Goal: Task Accomplishment & Management: Use online tool/utility

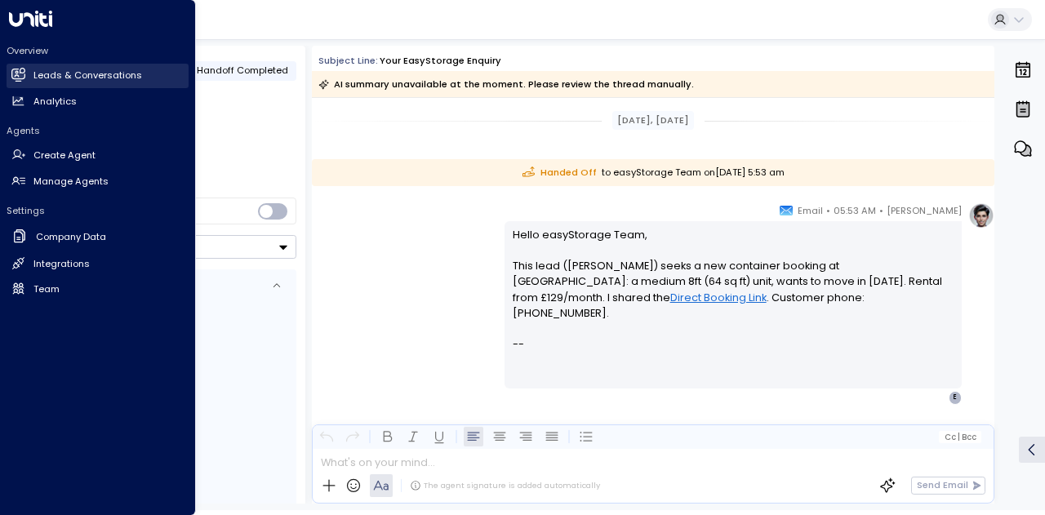
scroll to position [15, 0]
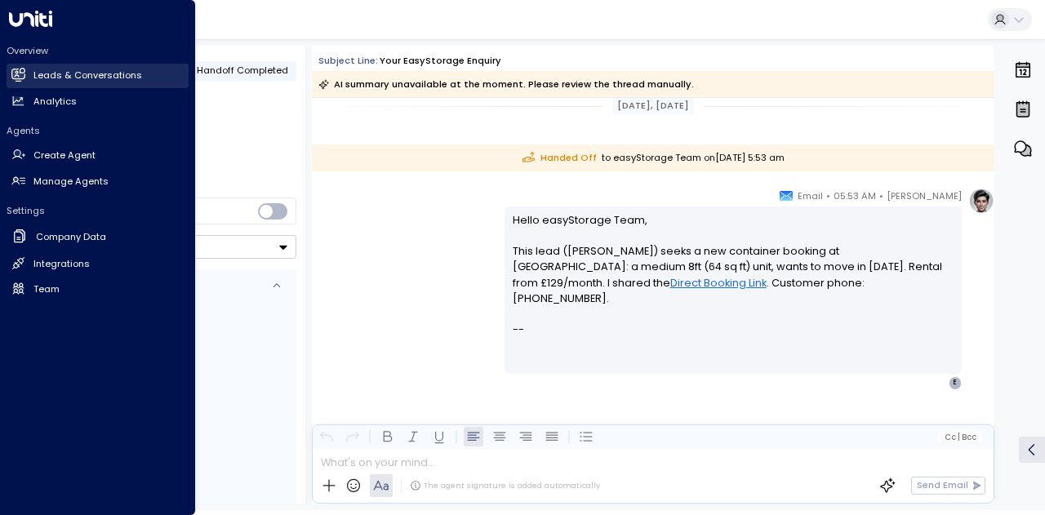
click at [92, 73] on h2 "Leads & Conversations" at bounding box center [87, 76] width 109 height 14
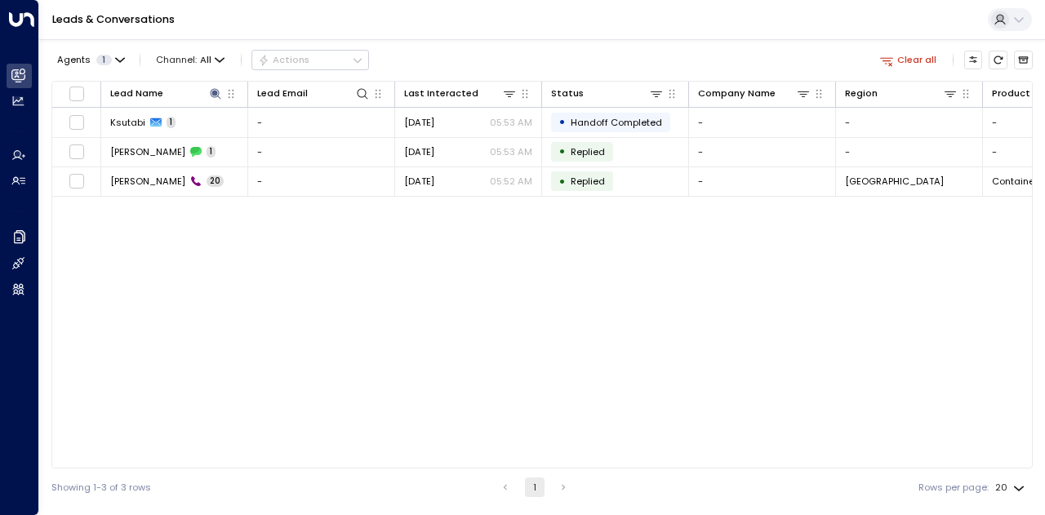
click at [894, 58] on icon "button" at bounding box center [886, 60] width 15 height 15
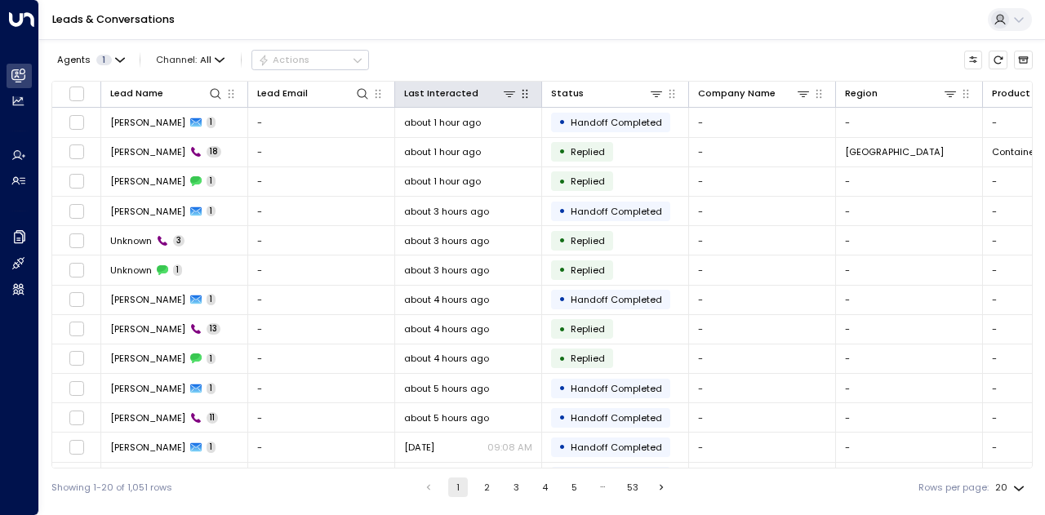
click at [527, 94] on icon "button" at bounding box center [525, 94] width 6 height 9
click at [509, 94] on icon at bounding box center [509, 94] width 11 height 6
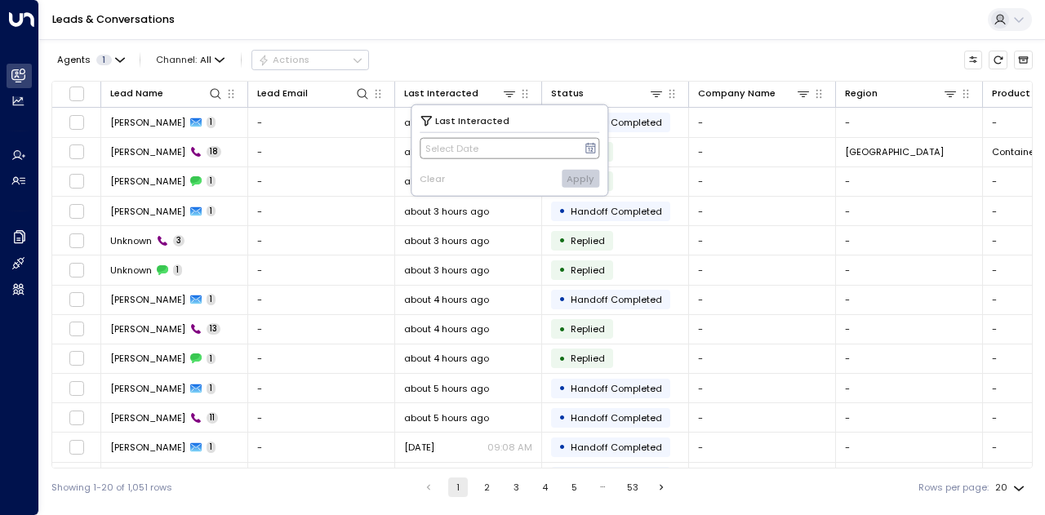
click at [585, 145] on icon at bounding box center [591, 148] width 13 height 13
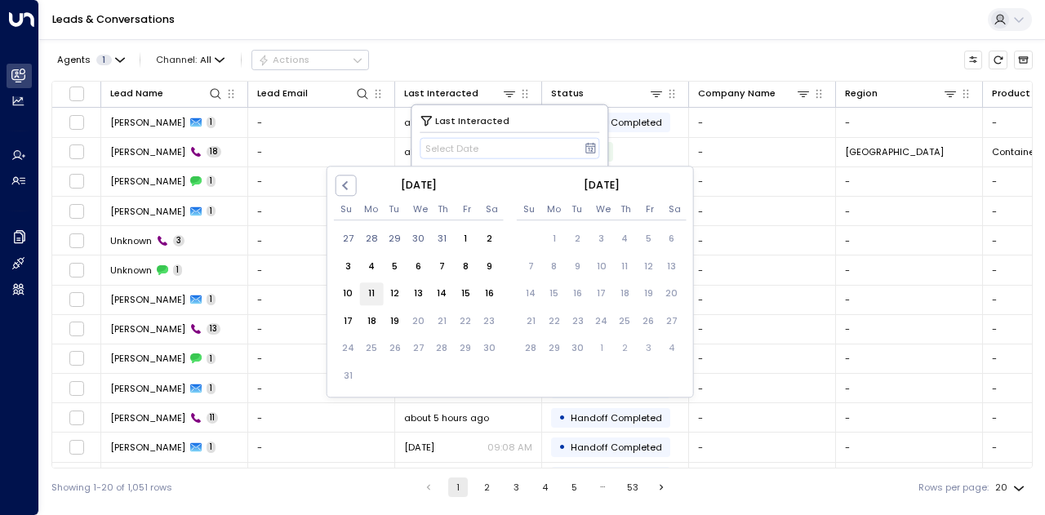
click at [375, 298] on div "11" at bounding box center [372, 295] width 24 height 24
click at [353, 314] on div "17" at bounding box center [348, 322] width 24 height 24
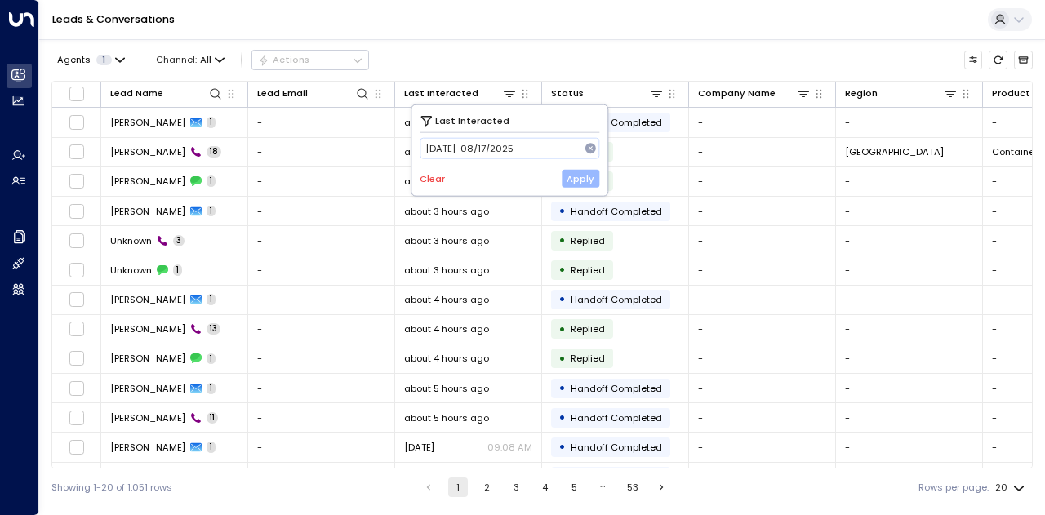
click at [582, 179] on button "Apply" at bounding box center [581, 179] width 38 height 18
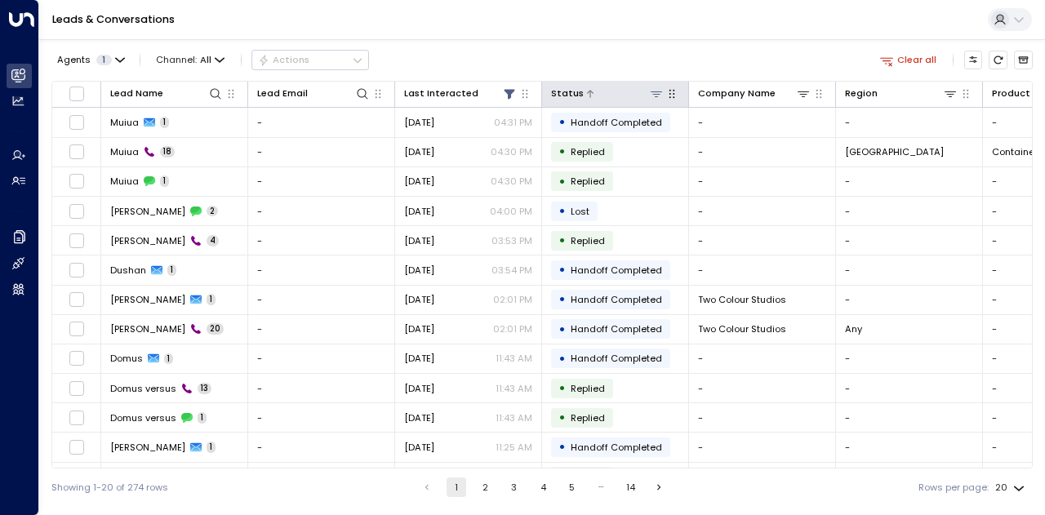
click at [658, 96] on icon at bounding box center [656, 93] width 13 height 13
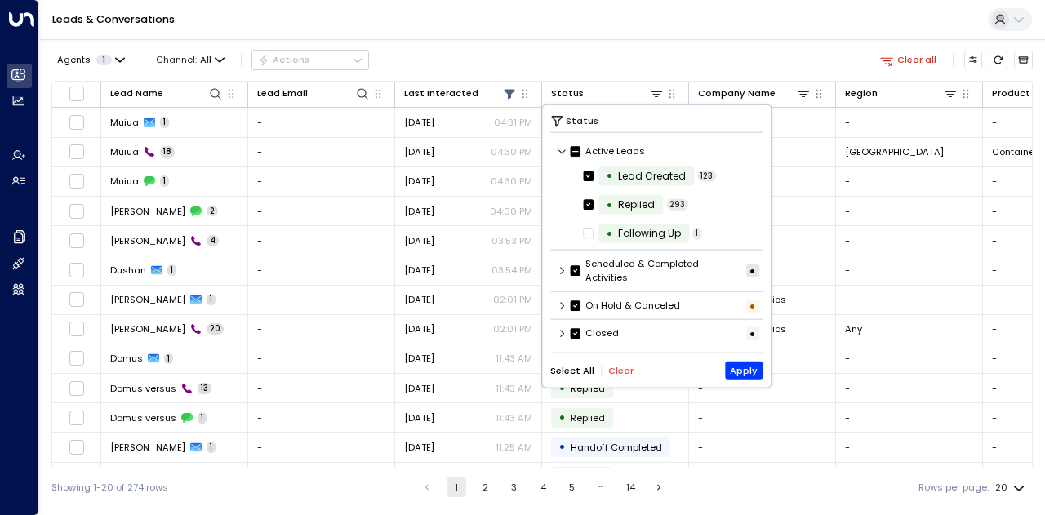
click at [563, 331] on icon at bounding box center [563, 333] width 10 height 10
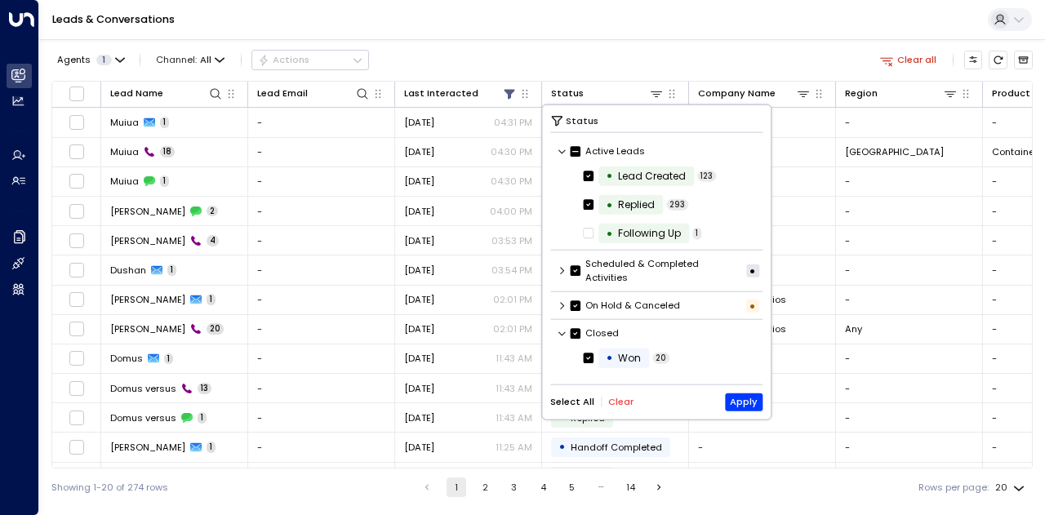
click at [563, 331] on icon at bounding box center [563, 333] width 10 height 10
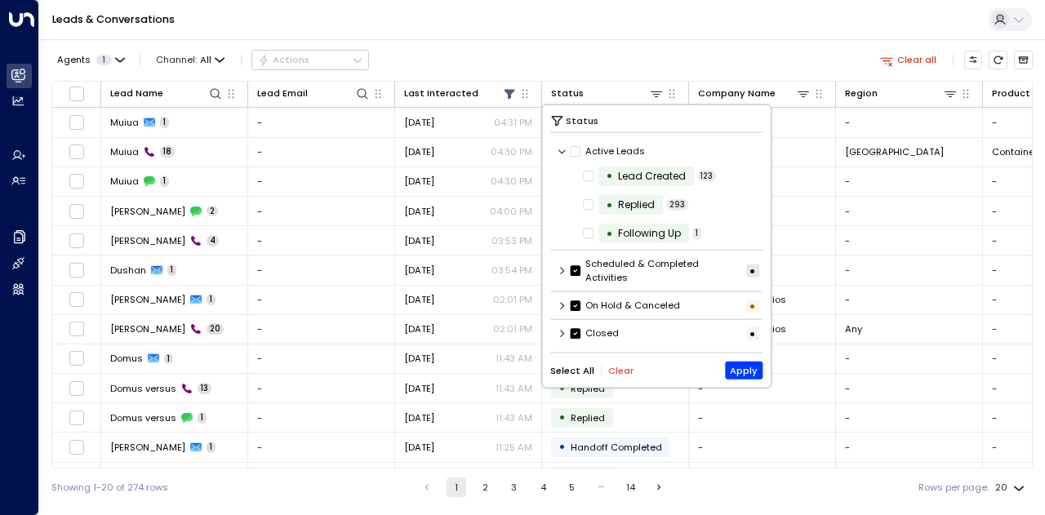
click at [561, 269] on icon at bounding box center [563, 271] width 10 height 10
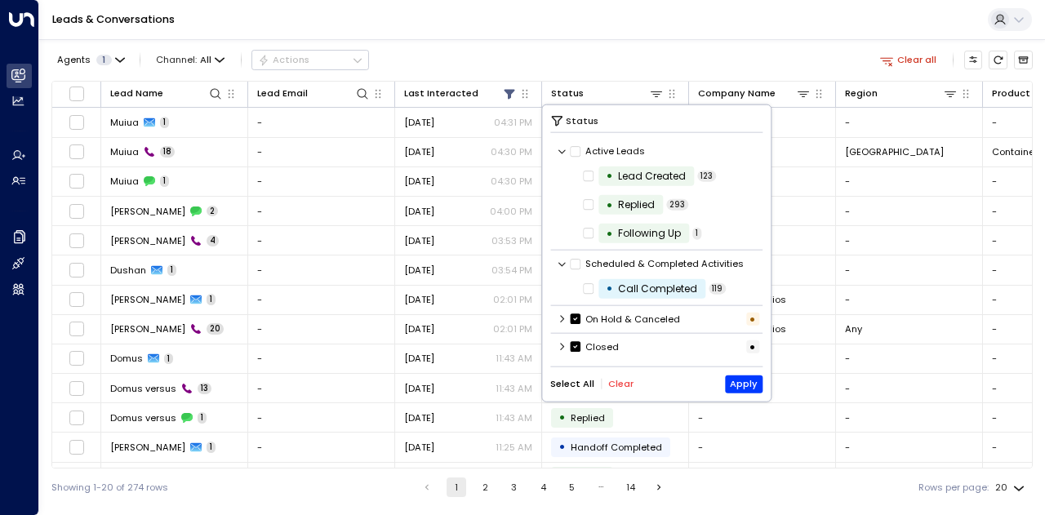
click at [556, 317] on div "On Hold & Canceled •" at bounding box center [656, 320] width 213 height 22
click at [563, 318] on icon at bounding box center [563, 319] width 10 height 10
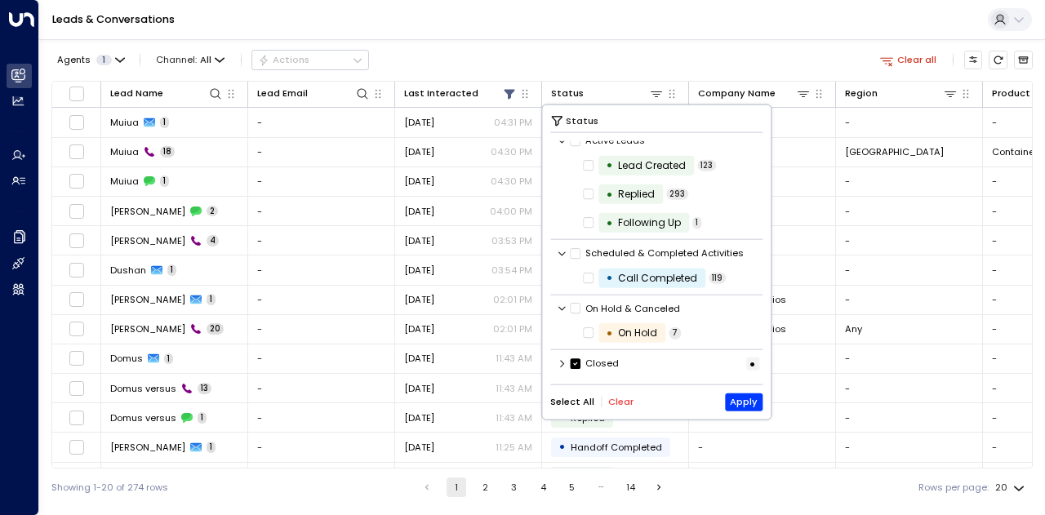
click at [559, 363] on icon at bounding box center [563, 364] width 10 height 10
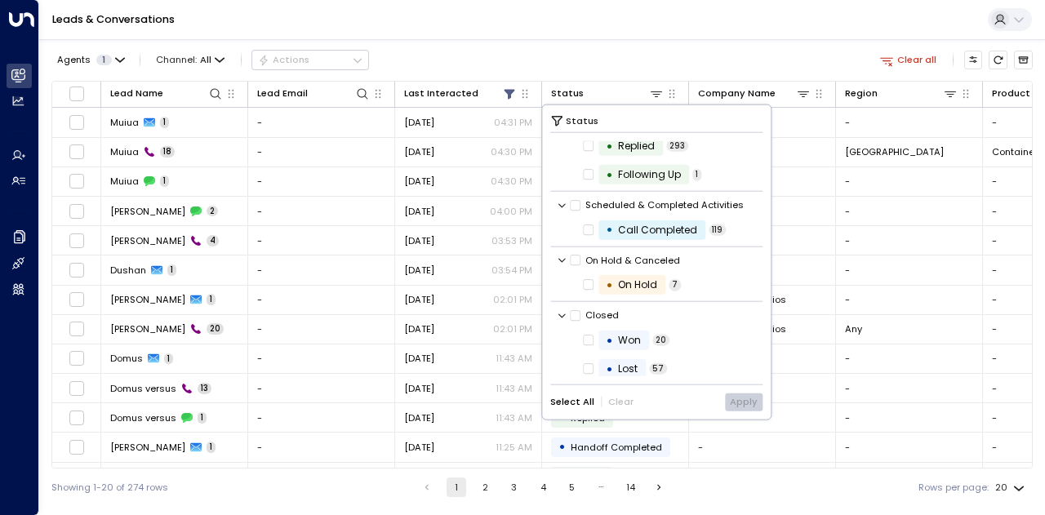
scroll to position [95, 0]
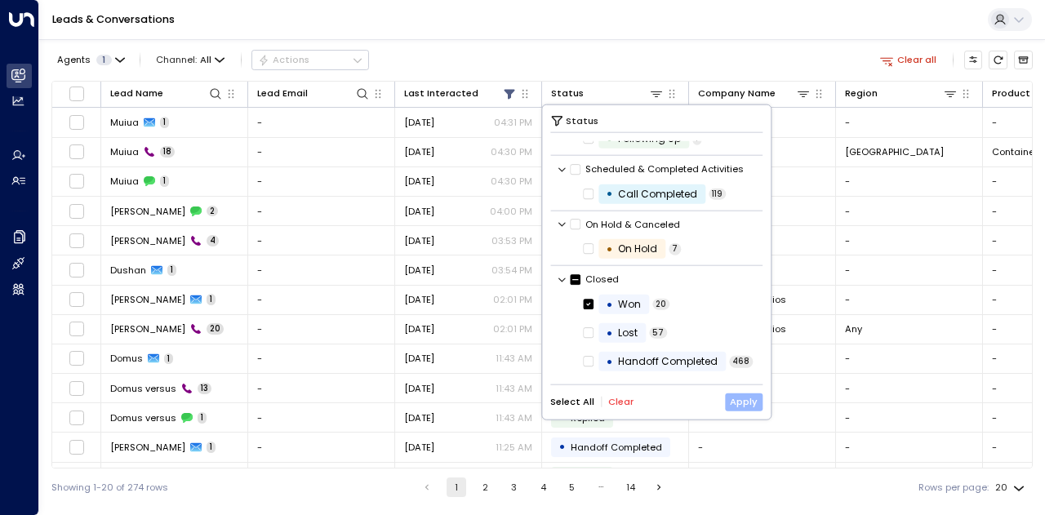
click at [748, 405] on button "Apply" at bounding box center [744, 402] width 38 height 18
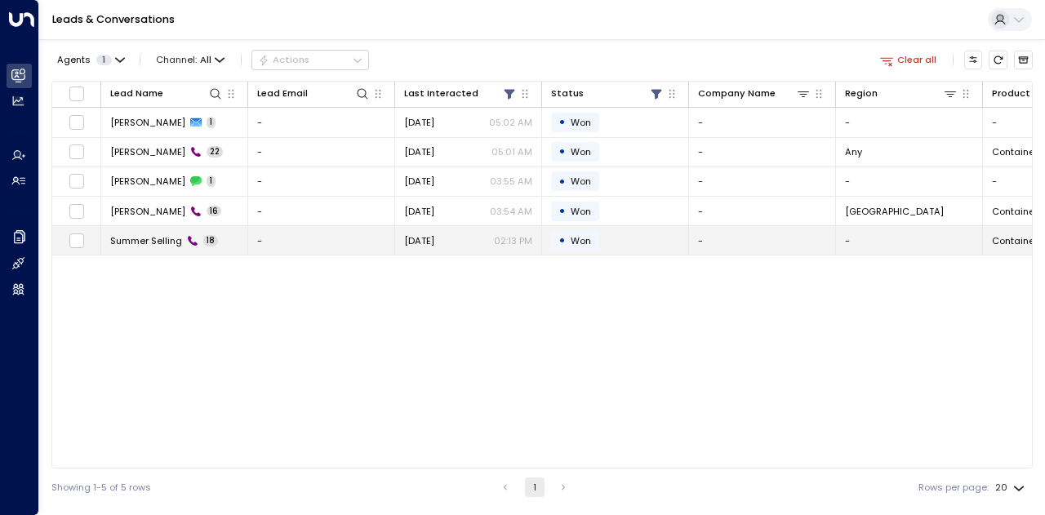
click at [158, 238] on span "Summer Selling" at bounding box center [146, 240] width 72 height 13
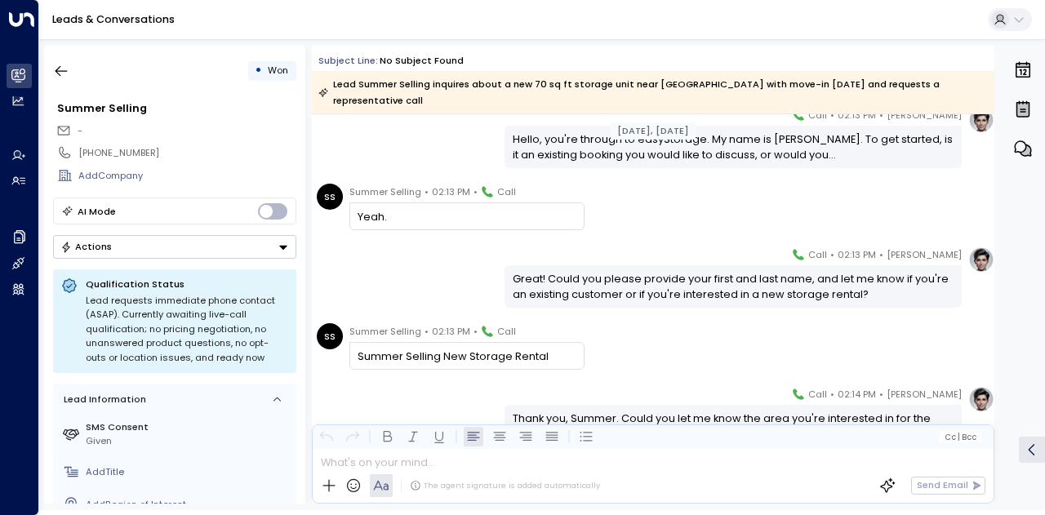
scroll to position [62, 0]
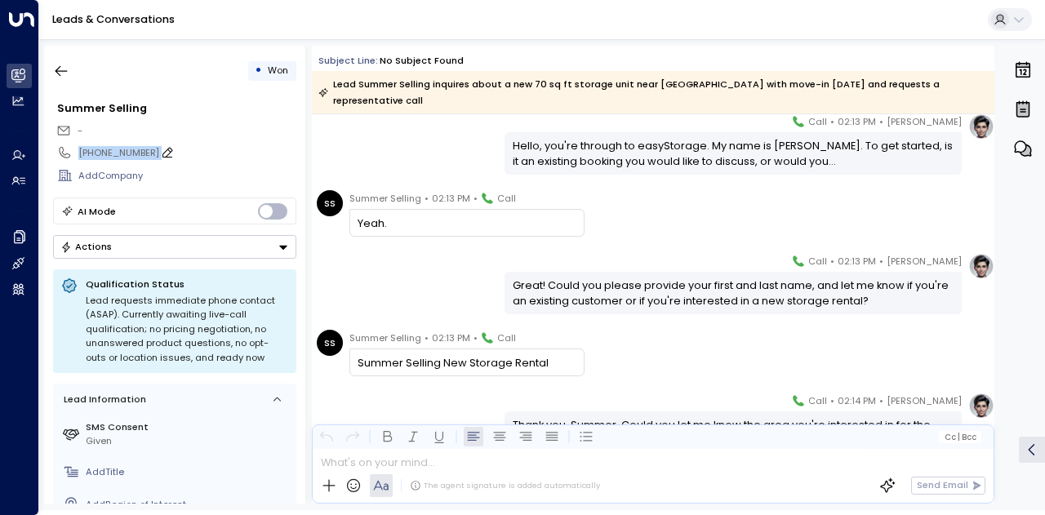
drag, startPoint x: 153, startPoint y: 152, endPoint x: 80, endPoint y: 152, distance: 72.7
click at [80, 152] on div "[PHONE_NUMBER]" at bounding box center [186, 153] width 217 height 14
drag, startPoint x: 160, startPoint y: 150, endPoint x: 80, endPoint y: 157, distance: 80.3
click at [80, 157] on input "**********" at bounding box center [184, 153] width 212 height 14
click at [171, 43] on div "**********" at bounding box center [542, 274] width 1006 height 471
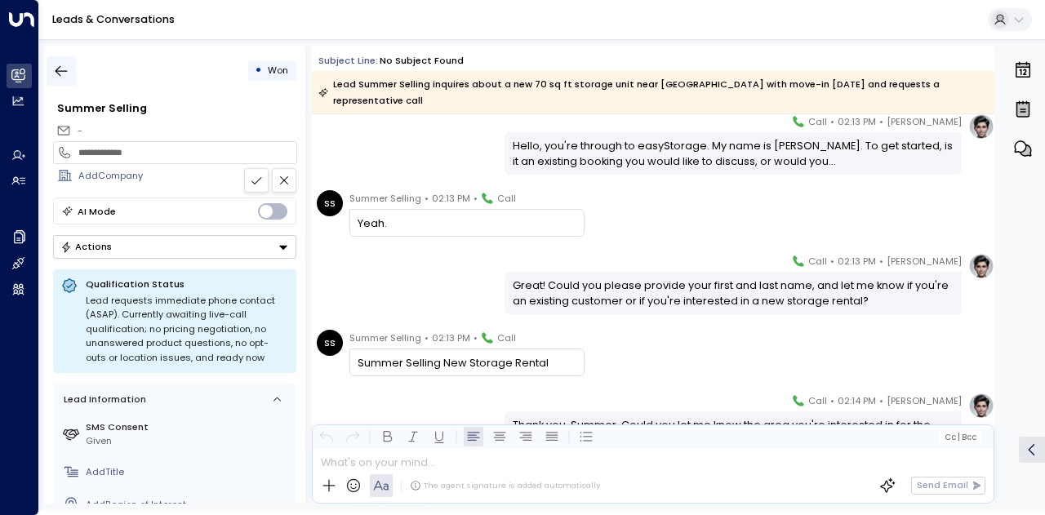
click at [67, 69] on icon "button" at bounding box center [61, 71] width 16 height 16
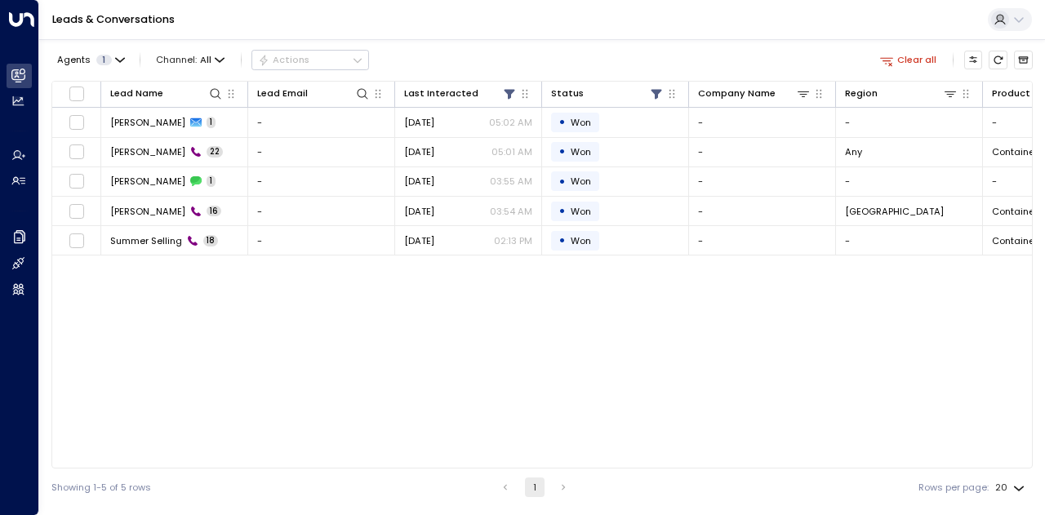
drag, startPoint x: 136, startPoint y: 208, endPoint x: 118, endPoint y: 256, distance: 50.9
click at [103, 306] on div "Lead Name Lead Email Last Interacted Status Company Name Region Product # of pe…" at bounding box center [541, 275] width 981 height 388
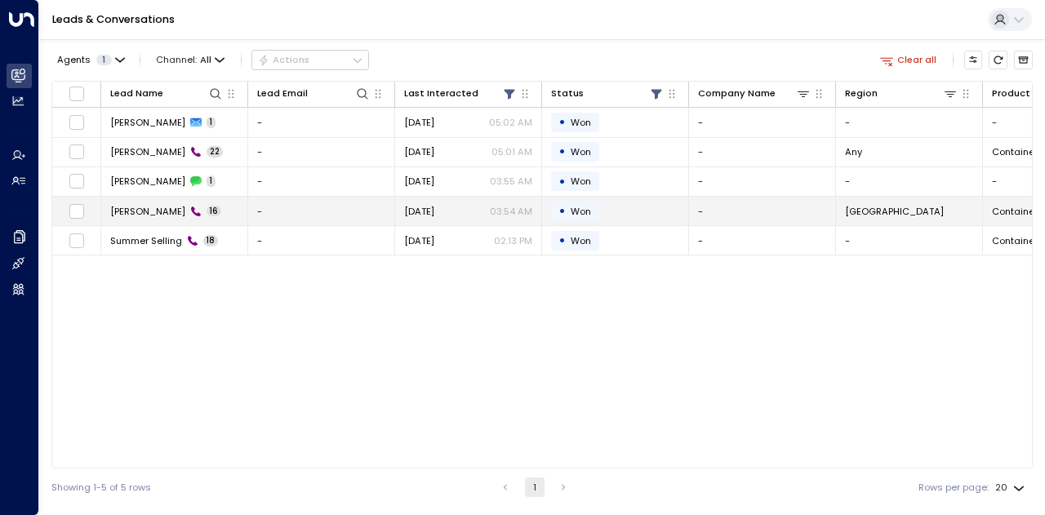
click at [141, 207] on span "[PERSON_NAME]" at bounding box center [147, 211] width 75 height 13
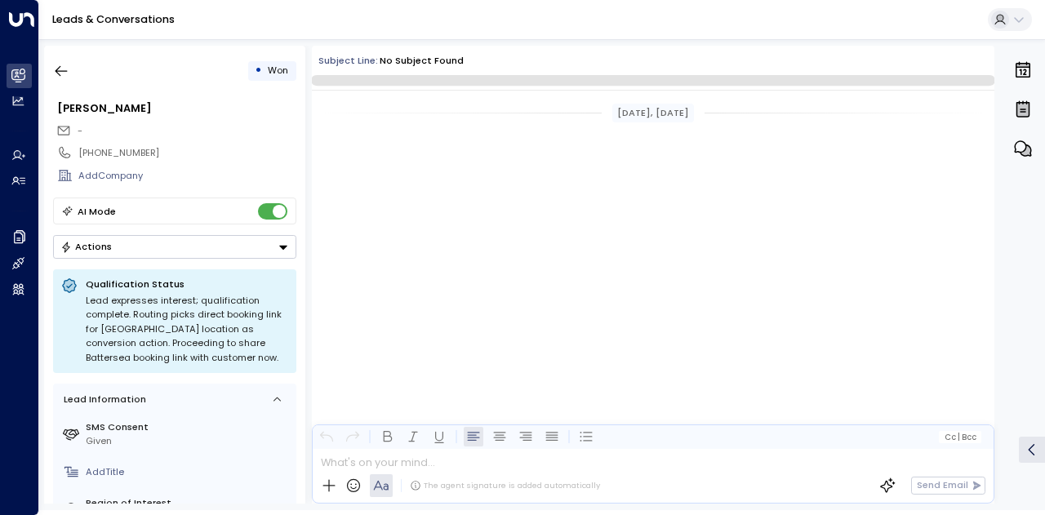
scroll to position [1919, 0]
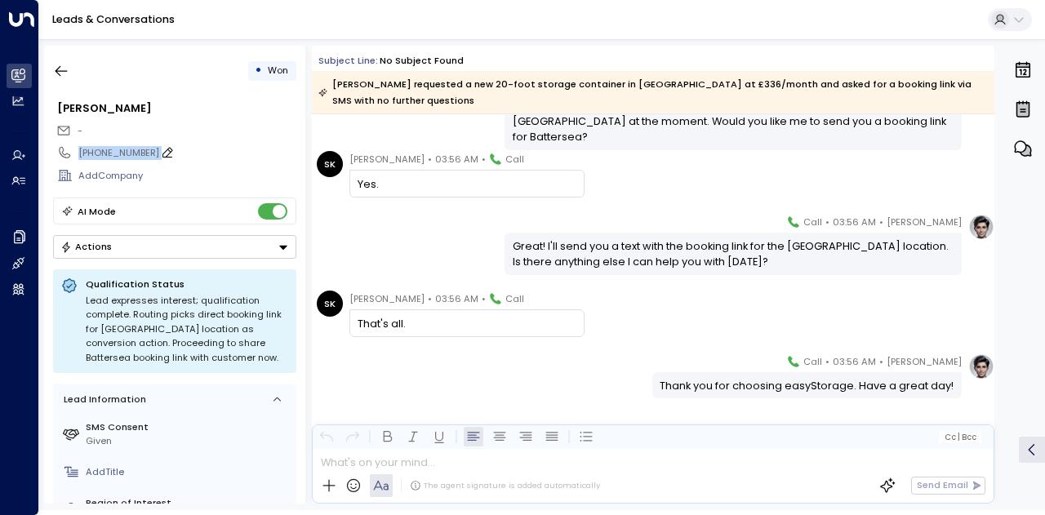
drag, startPoint x: 147, startPoint y: 148, endPoint x: 78, endPoint y: 151, distance: 68.7
click at [78, 151] on div "[PHONE_NUMBER]" at bounding box center [186, 153] width 217 height 14
drag, startPoint x: 160, startPoint y: 154, endPoint x: 85, endPoint y: 156, distance: 75.2
click at [85, 156] on input "**********" at bounding box center [184, 153] width 212 height 14
click at [61, 65] on icon "button" at bounding box center [61, 71] width 16 height 16
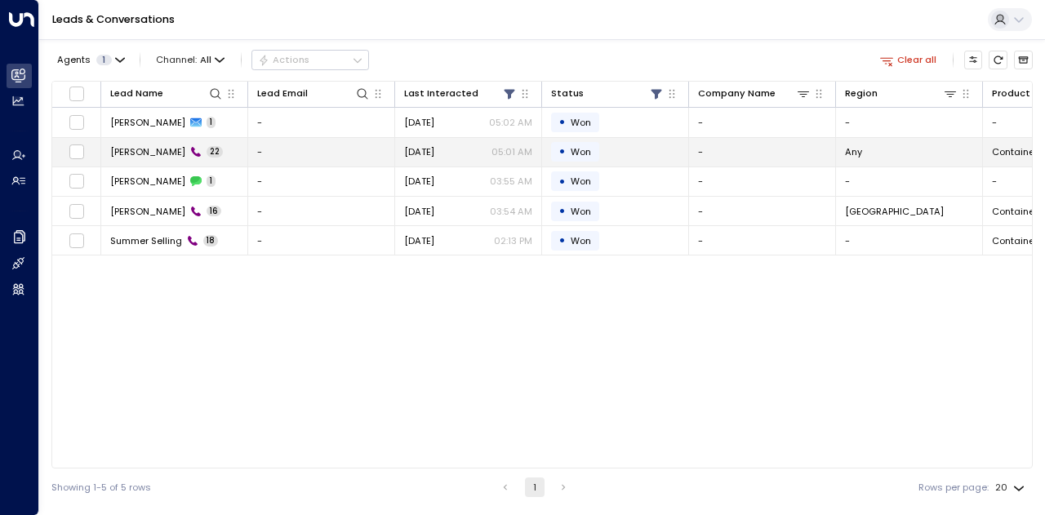
drag, startPoint x: 147, startPoint y: 123, endPoint x: 128, endPoint y: 165, distance: 45.7
click at [107, 297] on div "Lead Name Lead Email Last Interacted Status Company Name Region Product # of pe…" at bounding box center [541, 275] width 981 height 388
click at [142, 146] on span "[PERSON_NAME]" at bounding box center [147, 151] width 75 height 13
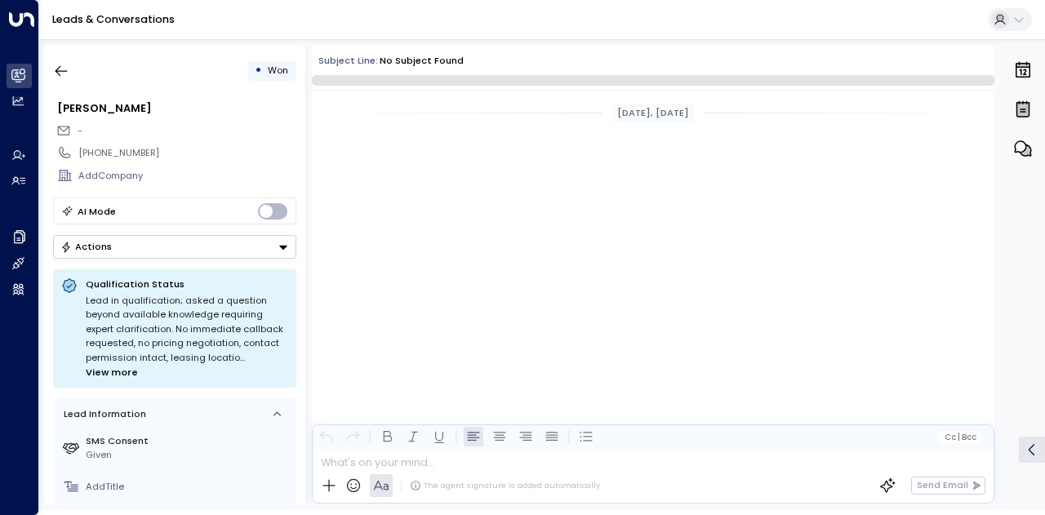
scroll to position [4498, 0]
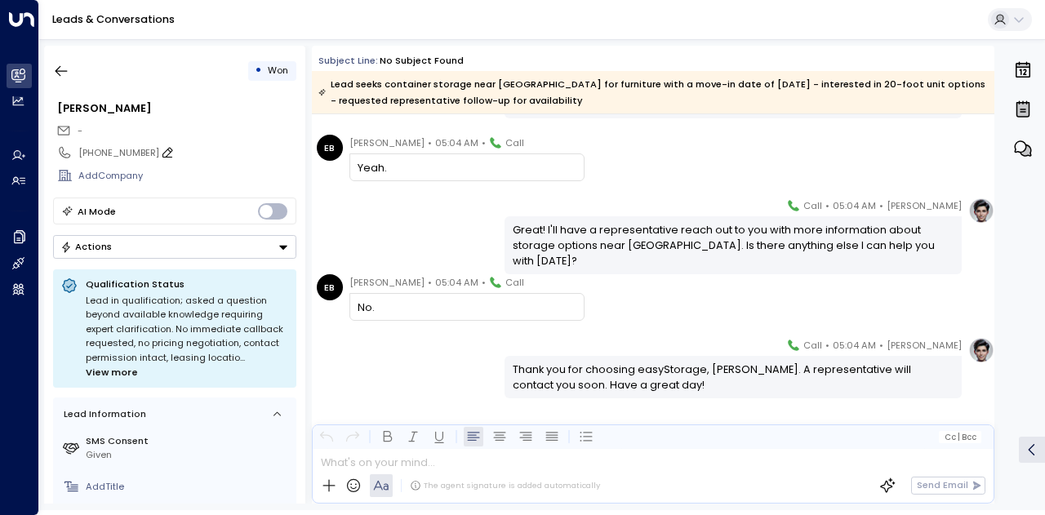
click at [118, 147] on div "[PHONE_NUMBER]" at bounding box center [186, 153] width 217 height 14
drag, startPoint x: 154, startPoint y: 149, endPoint x: 85, endPoint y: 152, distance: 68.6
click at [85, 152] on input "**********" at bounding box center [184, 153] width 212 height 14
drag, startPoint x: 73, startPoint y: 77, endPoint x: 238, endPoint y: 7, distance: 178.9
click at [73, 77] on button "button" at bounding box center [61, 70] width 29 height 29
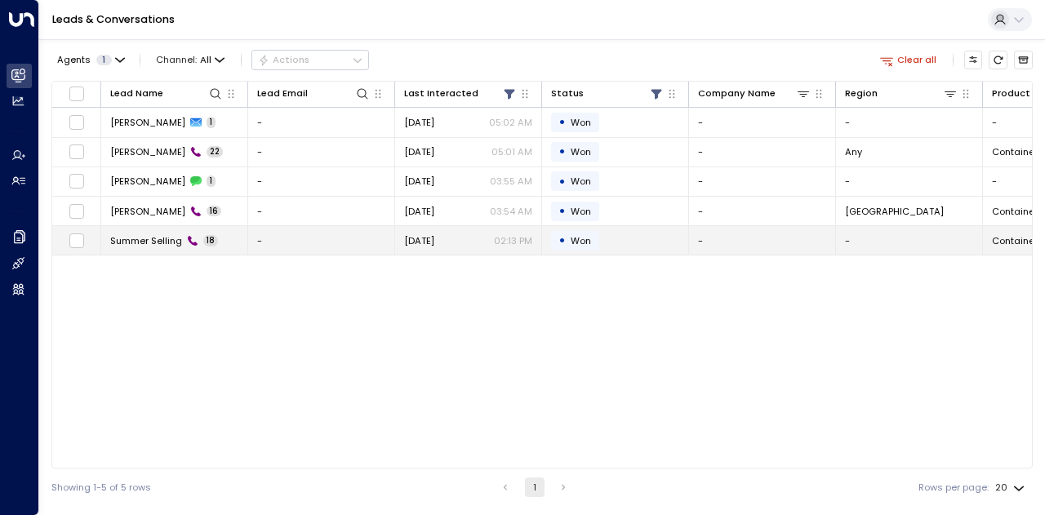
click at [129, 241] on span "Summer Selling" at bounding box center [146, 240] width 72 height 13
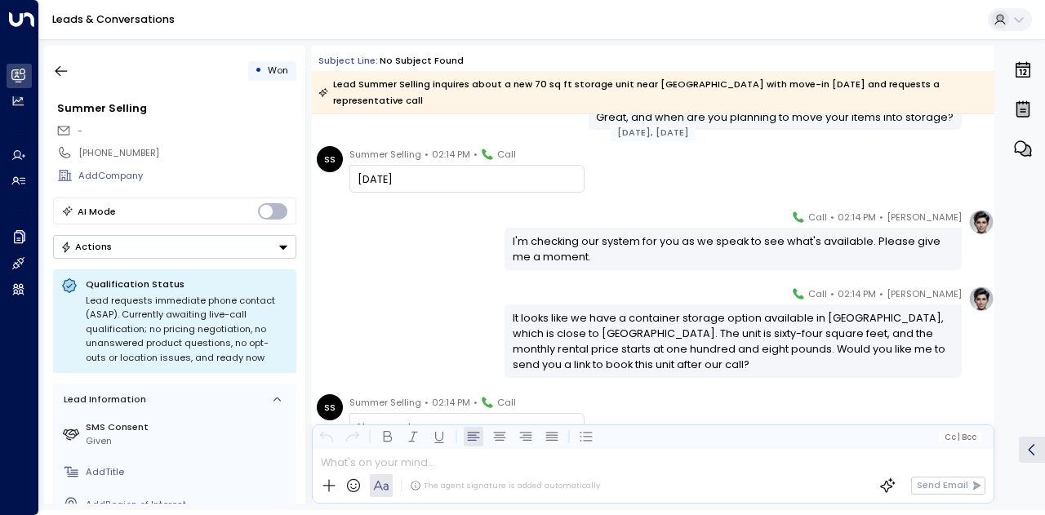
scroll to position [718, 0]
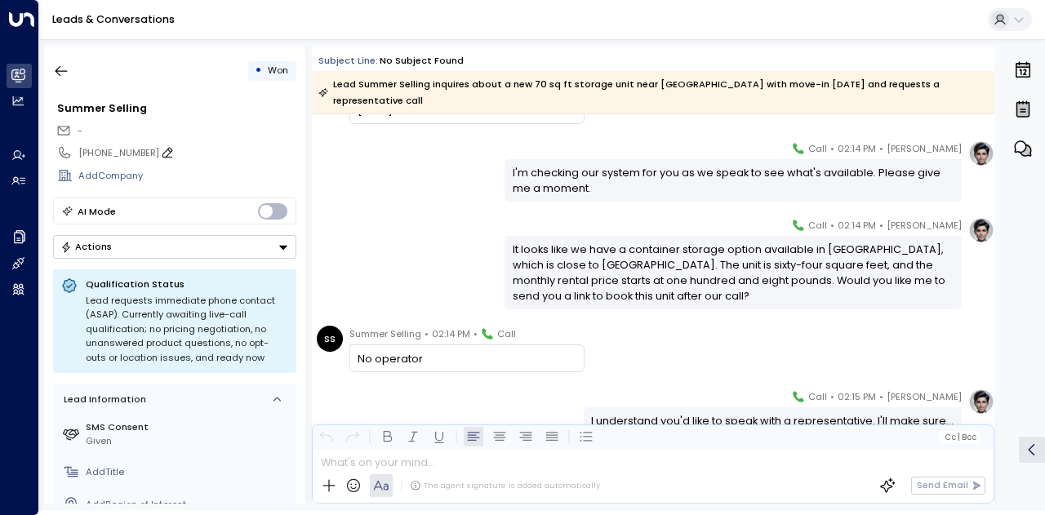
click at [148, 151] on div "[PHONE_NUMBER]" at bounding box center [186, 153] width 217 height 14
drag, startPoint x: 150, startPoint y: 151, endPoint x: 86, endPoint y: 151, distance: 64.5
click at [86, 151] on input "**********" at bounding box center [184, 153] width 212 height 14
